Goal: Task Accomplishment & Management: Manage account settings

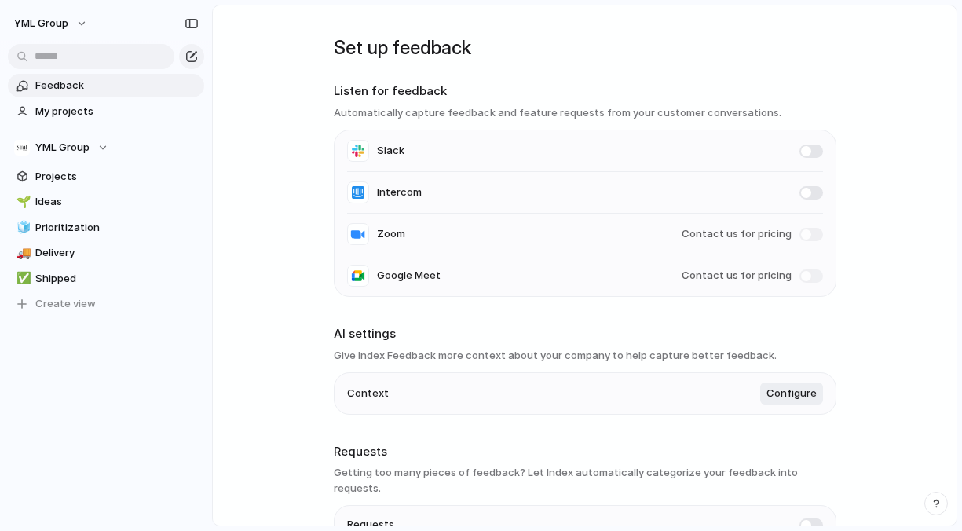
drag, startPoint x: 503, startPoint y: 82, endPoint x: 705, endPoint y: 145, distance: 211.3
click at [705, 145] on section "Listen for feedback Automatically capture feedback and feature requests from yo…" at bounding box center [585, 189] width 502 height 214
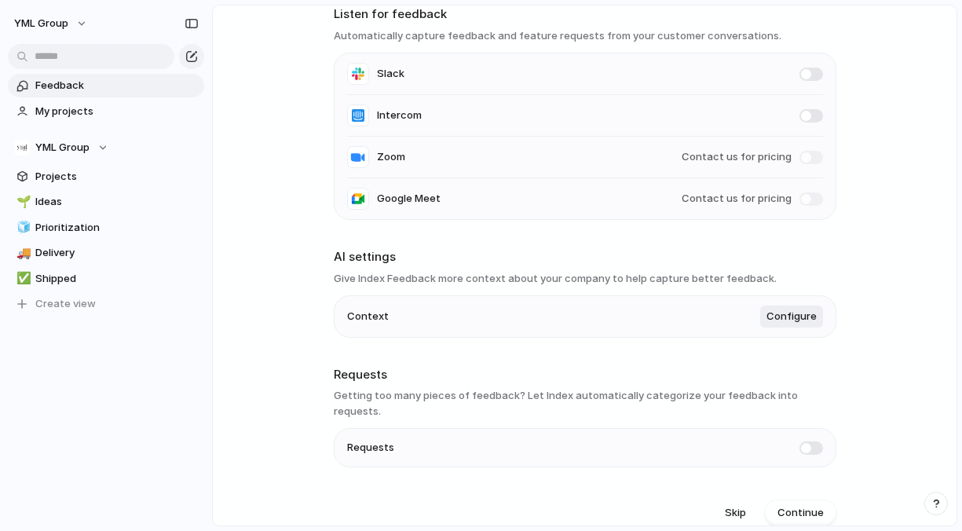
click at [801, 115] on span at bounding box center [811, 115] width 24 height 13
drag, startPoint x: 438, startPoint y: 260, endPoint x: 722, endPoint y: 299, distance: 286.9
click at [722, 299] on section "AI settings Give Index Feedback more context about your company to help capture…" at bounding box center [585, 293] width 502 height 90
click at [791, 319] on span "Configure" at bounding box center [791, 317] width 50 height 16
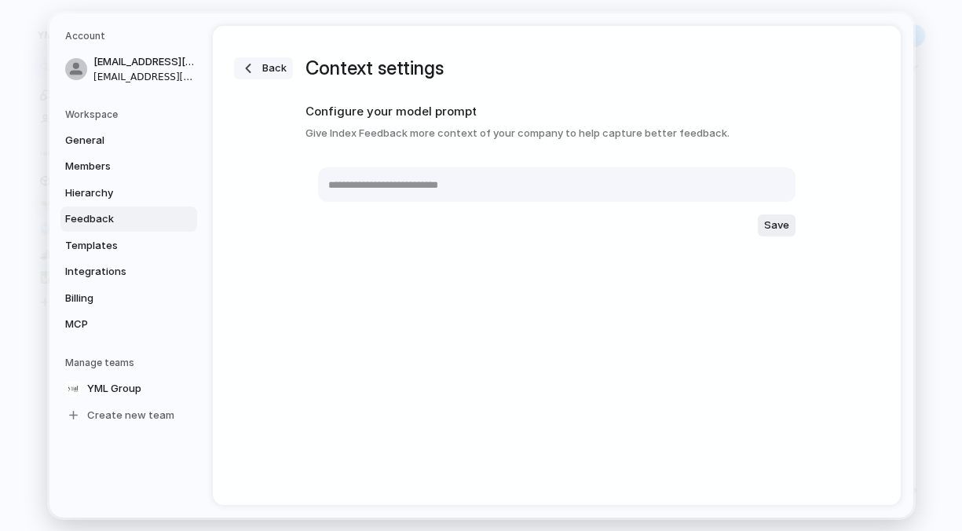
click at [258, 74] on button "Back" at bounding box center [263, 68] width 59 height 22
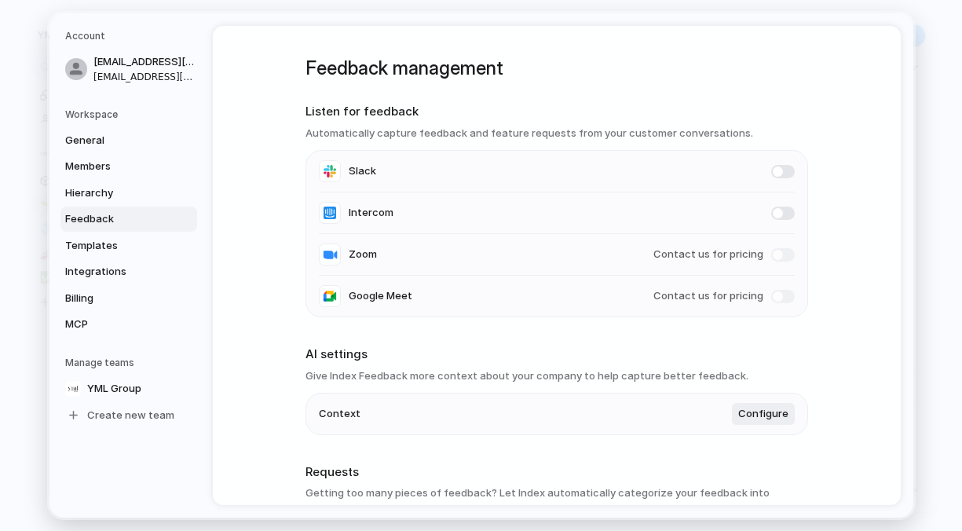
scroll to position [117, 0]
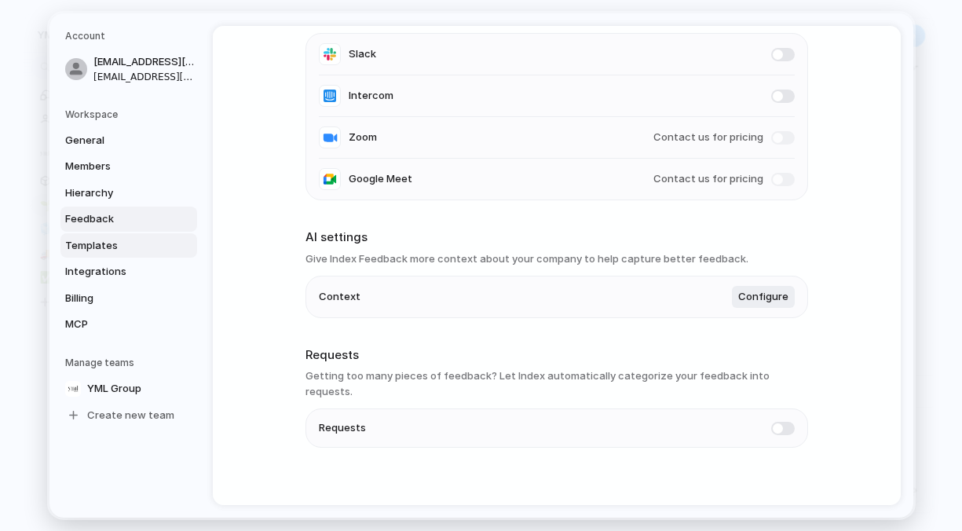
click at [105, 249] on span "Templates" at bounding box center [115, 245] width 100 height 16
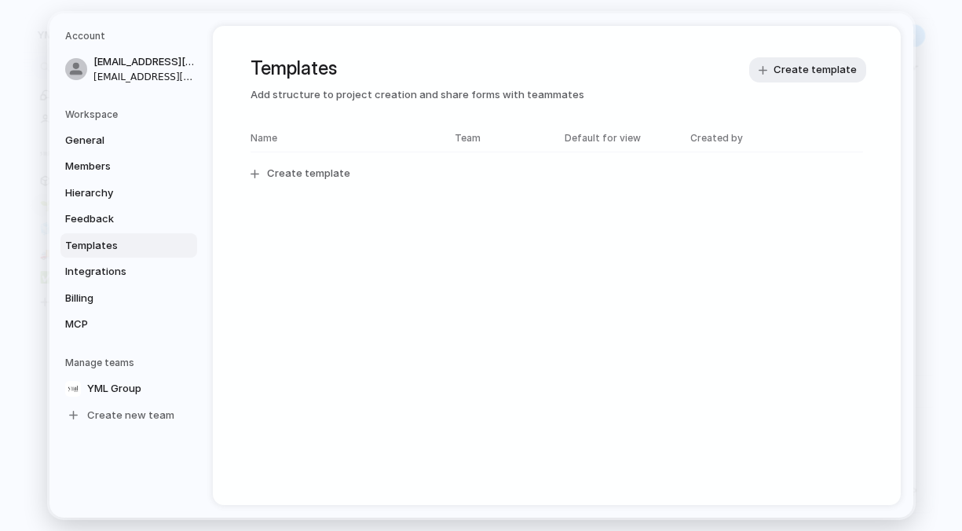
click at [109, 250] on span "Templates" at bounding box center [115, 245] width 100 height 16
click at [109, 271] on span "Integrations" at bounding box center [115, 272] width 100 height 16
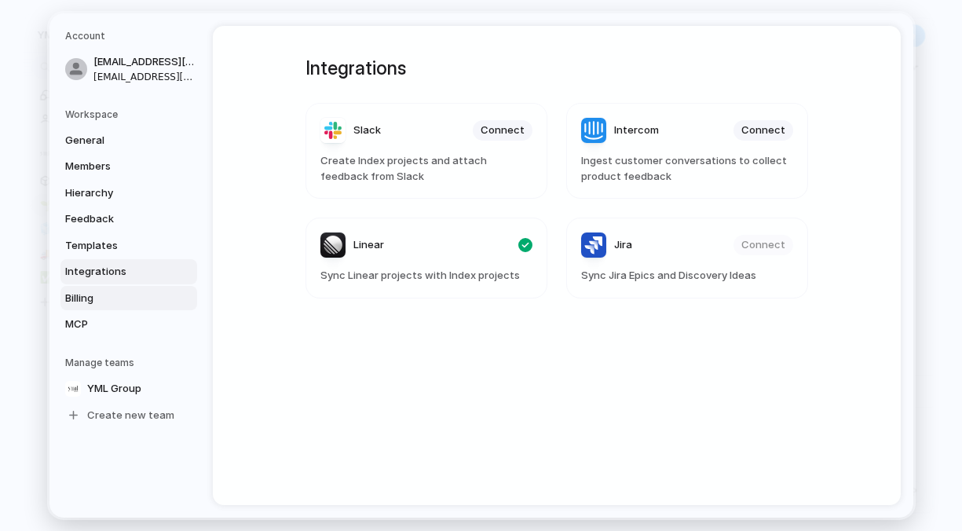
click at [100, 307] on link "Billing" at bounding box center [128, 297] width 137 height 25
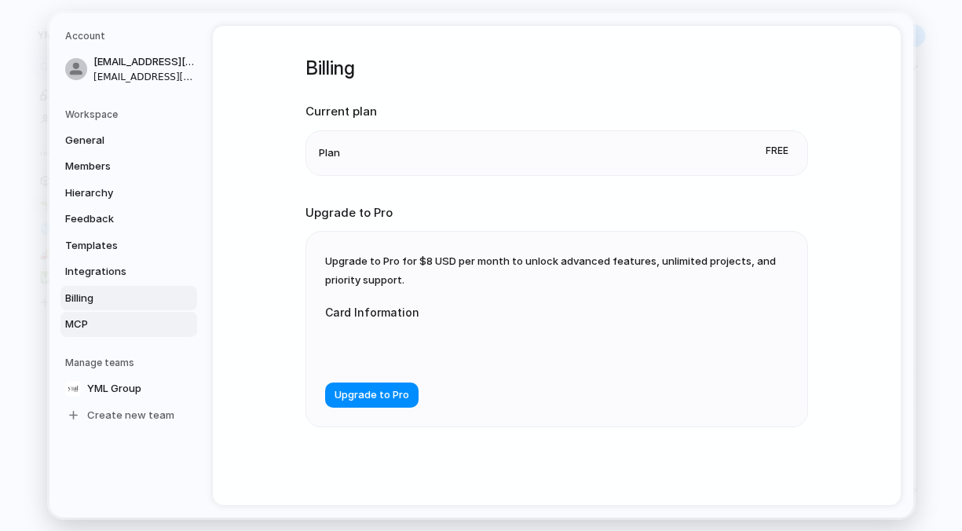
click at [99, 322] on span "MCP" at bounding box center [115, 324] width 100 height 16
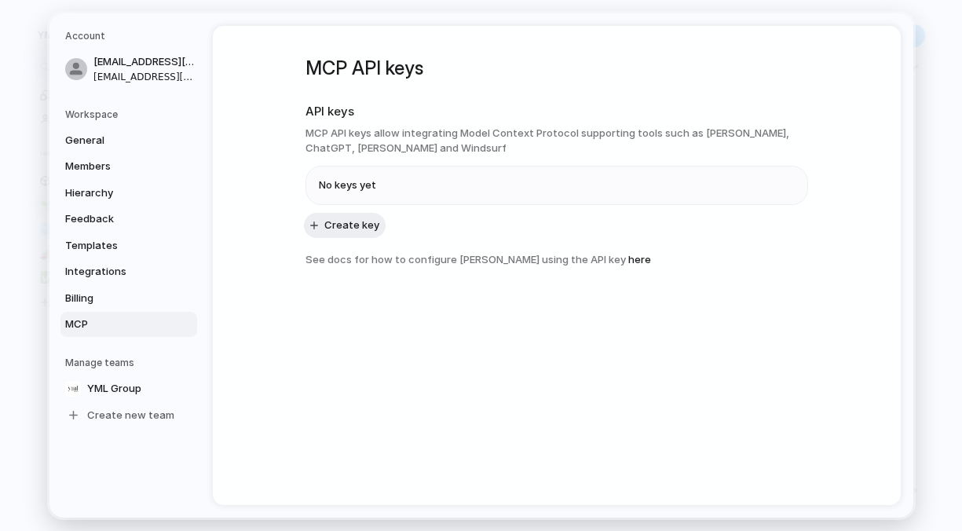
drag, startPoint x: 294, startPoint y: 100, endPoint x: 349, endPoint y: 140, distance: 68.2
click at [349, 140] on div "MCP API keys API keys MCP API keys allow integrating Model Context Protocol sup…" at bounding box center [557, 265] width 688 height 479
click at [634, 258] on link "here" at bounding box center [639, 258] width 23 height 13
click at [346, 232] on span "Create key" at bounding box center [351, 225] width 55 height 16
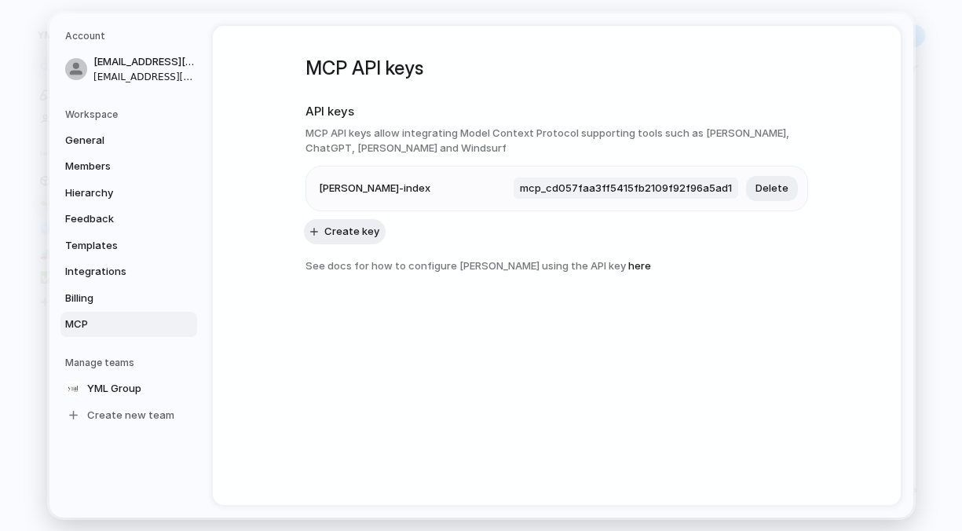
click at [665, 188] on span "mcp_cd057faa3ff5415fb2109f92f96a5ad1" at bounding box center [625, 188] width 225 height 22
